Goal: Transaction & Acquisition: Purchase product/service

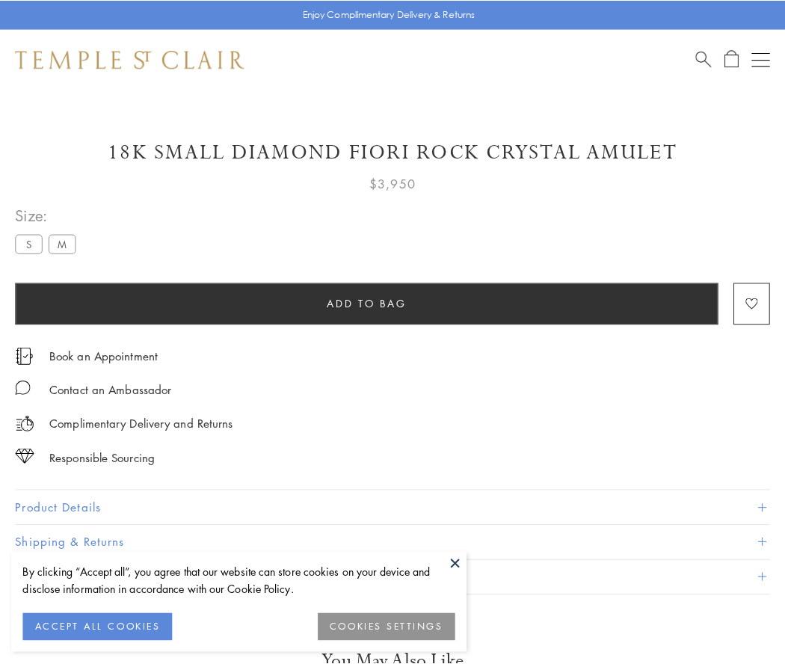
scroll to position [88, 0]
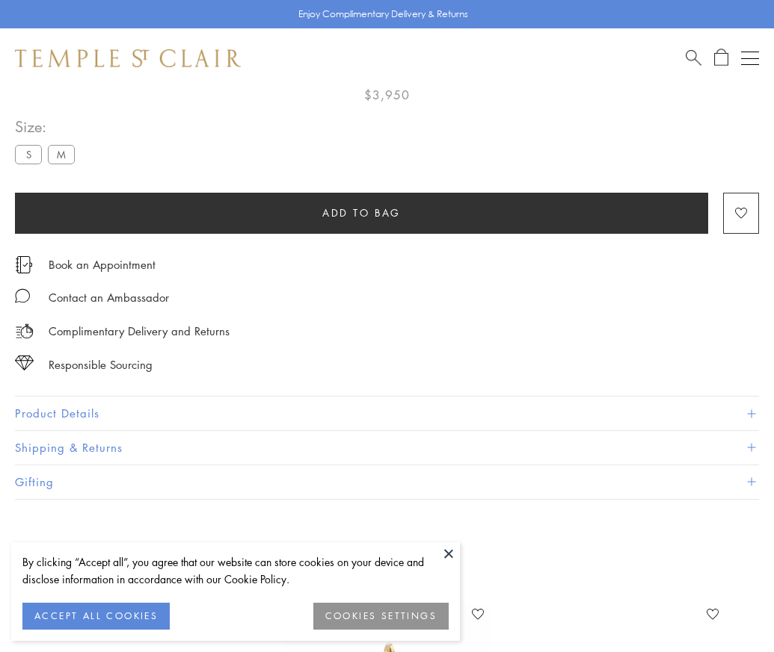
click at [361, 209] on span "Add to bag" at bounding box center [361, 213] width 78 height 16
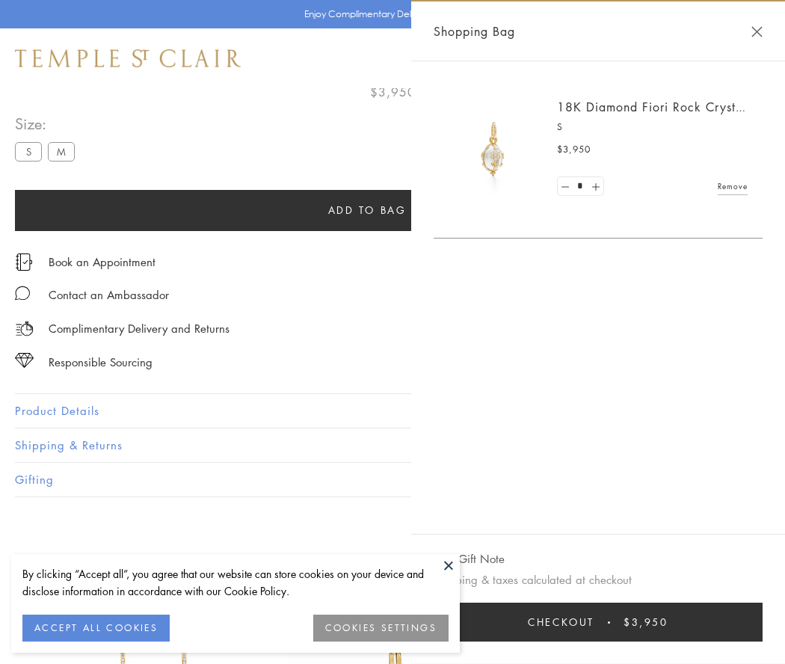
click at [599, 622] on button "Checkout $3,950" at bounding box center [597, 621] width 329 height 39
